Goal: Task Accomplishment & Management: Use online tool/utility

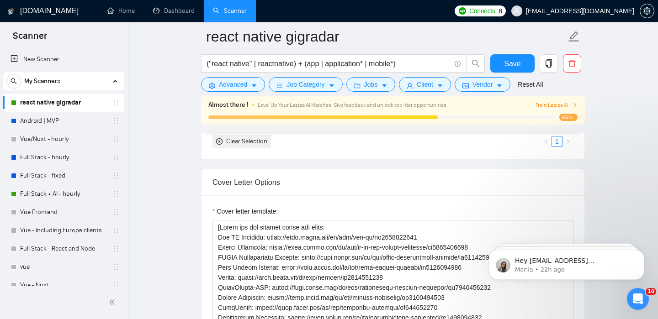
scroll to position [181, 0]
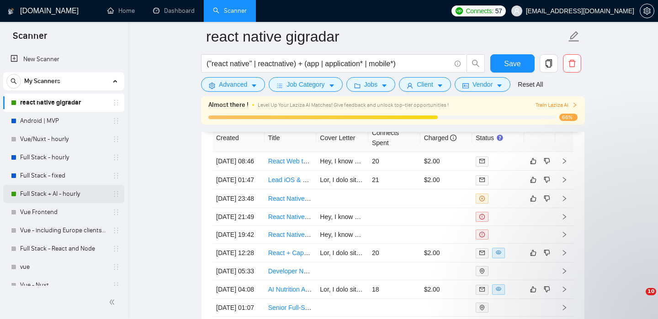
click at [34, 188] on link "Full Stack + AI - hourly" at bounding box center [63, 194] width 87 height 18
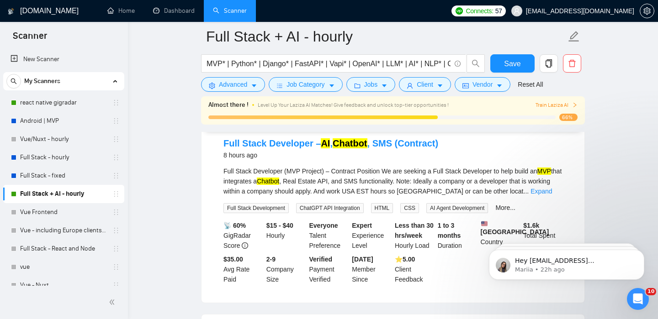
scroll to position [100, 0]
click at [543, 188] on div "Full Stack Developer (MVP Project) – Contract Position We are seeking a Full St…" at bounding box center [392, 182] width 339 height 30
click at [543, 192] on link "Expand" at bounding box center [540, 192] width 21 height 7
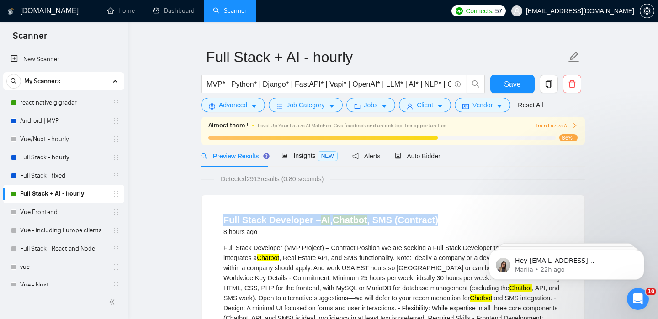
scroll to position [0, 0]
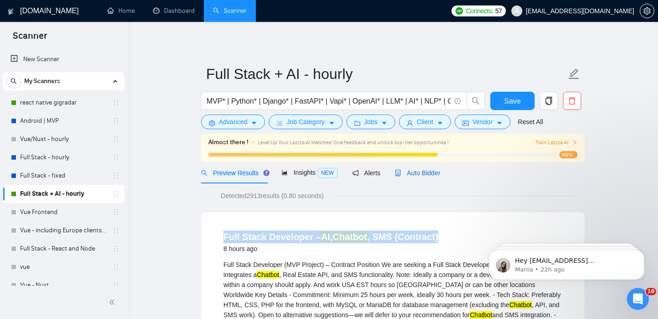
click at [420, 170] on span "Auto Bidder" at bounding box center [417, 172] width 45 height 7
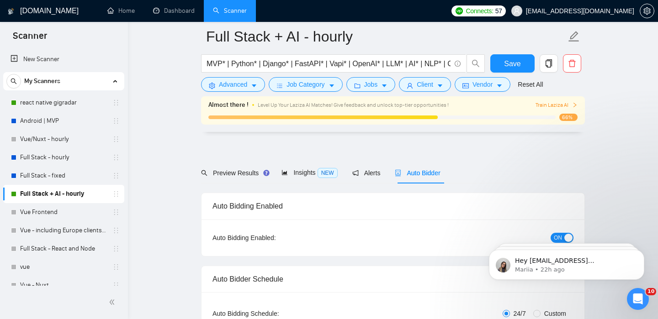
checkbox input "true"
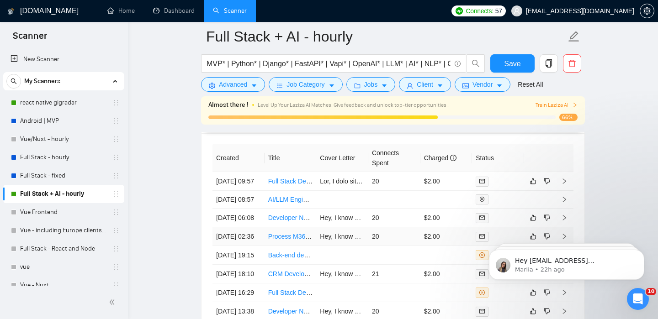
scroll to position [2411, 0]
click at [563, 181] on td at bounding box center [564, 181] width 18 height 19
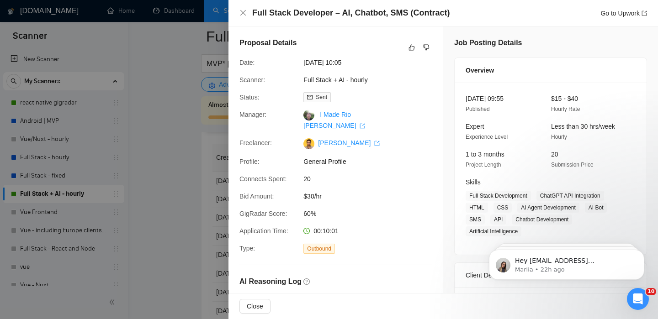
click at [174, 238] on div at bounding box center [329, 159] width 658 height 319
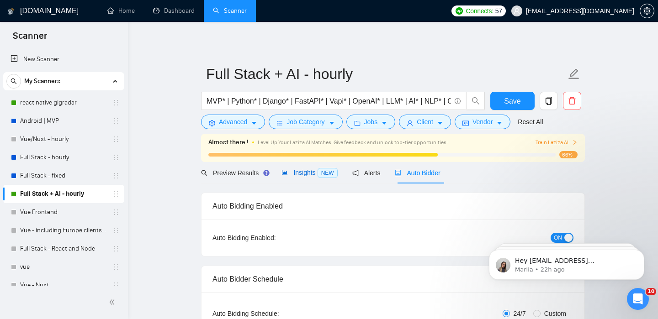
click at [311, 173] on span "Insights NEW" at bounding box center [309, 172] width 56 height 7
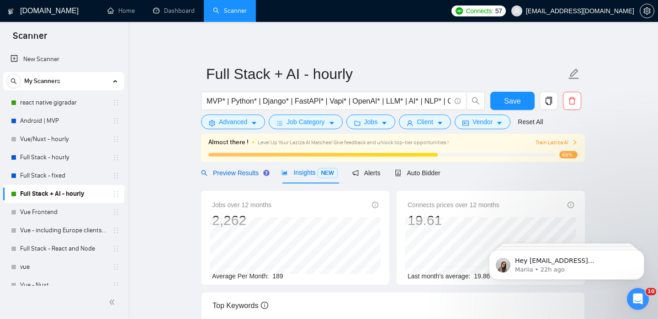
click at [235, 168] on div "Preview Results" at bounding box center [234, 173] width 66 height 10
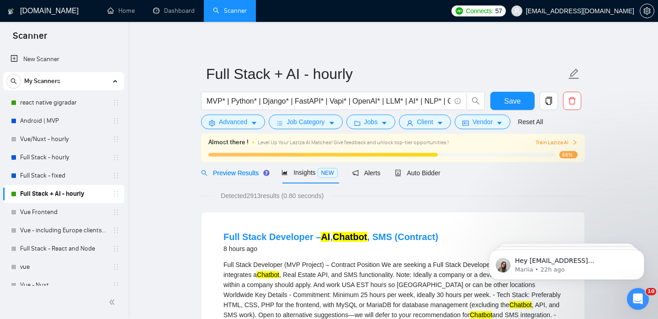
click at [233, 175] on span "Preview Results" at bounding box center [234, 172] width 66 height 7
